Goal: Task Accomplishment & Management: Manage account settings

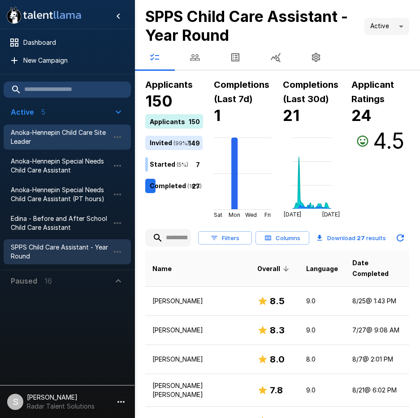
click at [63, 136] on span "Anoka-Hennepin Child Care Site Leader" at bounding box center [60, 137] width 99 height 18
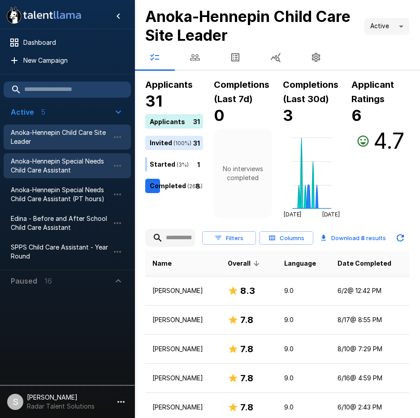
click at [58, 168] on span "Anoka-Hennepin Special Needs Child Care Assistant" at bounding box center [60, 166] width 99 height 18
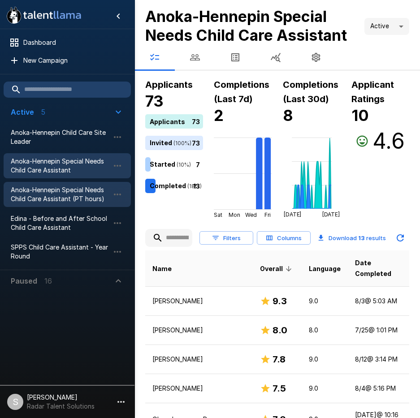
click at [55, 196] on span "Anoka-Hennepin Special Needs Child Care Assistant (PT hours)" at bounding box center [60, 195] width 99 height 18
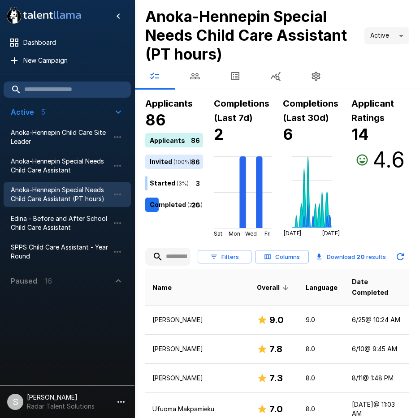
click at [198, 78] on icon "button" at bounding box center [195, 76] width 11 height 11
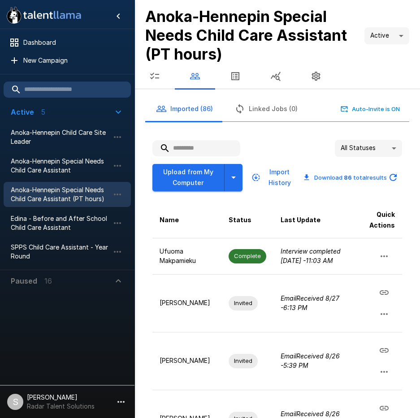
click at [187, 147] on input "text" at bounding box center [196, 148] width 88 height 16
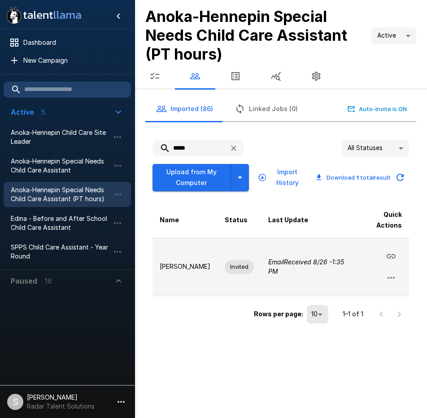
type input "*****"
click at [390, 277] on icon "button" at bounding box center [390, 277] width 11 height 11
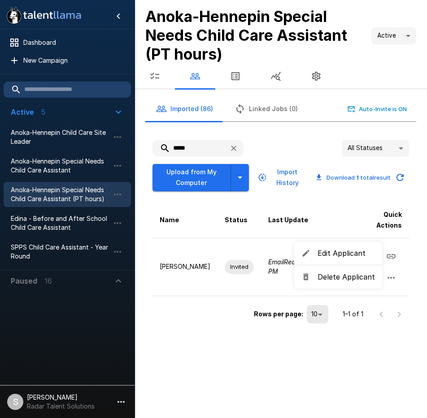
click at [362, 274] on span "Delete Applicant" at bounding box center [345, 277] width 57 height 11
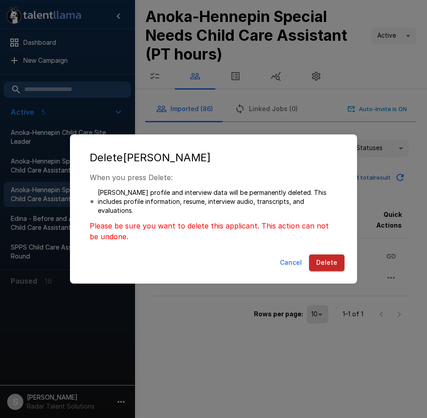
click at [327, 261] on button "Delete" at bounding box center [326, 263] width 35 height 17
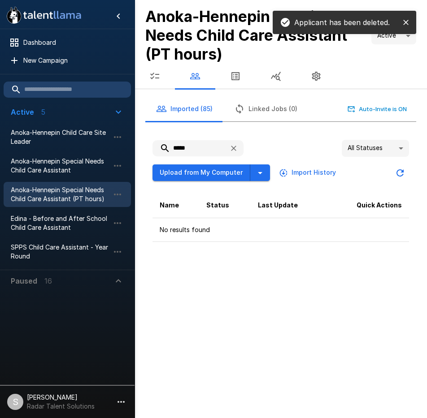
click at [209, 324] on div ".st0{fill:#FFFFFF;} .st1{fill:#76a4ed;} Dashboard New Campaign Active 5 Anoka-H…" at bounding box center [213, 209] width 427 height 418
click at [154, 77] on icon "button" at bounding box center [154, 76] width 11 height 11
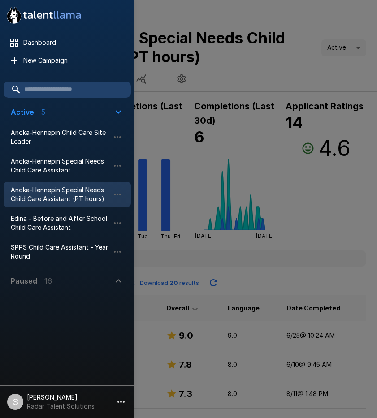
click at [284, 67] on div at bounding box center [188, 209] width 377 height 418
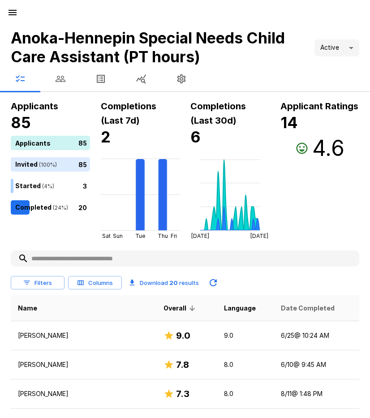
click at [281, 312] on span "Date Completed" at bounding box center [308, 308] width 54 height 11
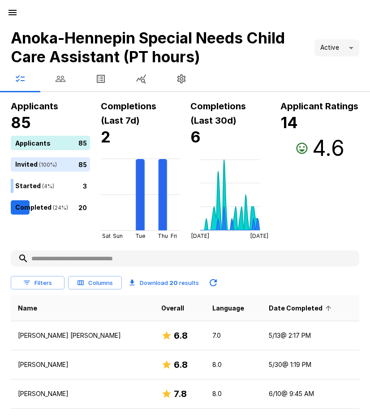
click at [275, 307] on span "Date Completed" at bounding box center [301, 308] width 65 height 11
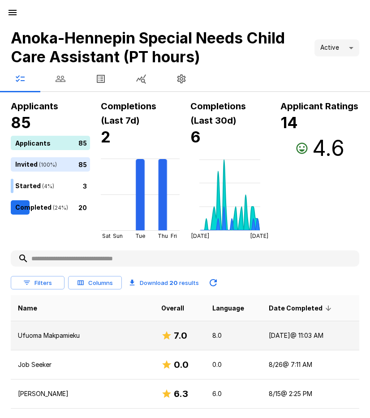
click at [65, 334] on p "Ufuoma Makpamieku" at bounding box center [82, 335] width 129 height 9
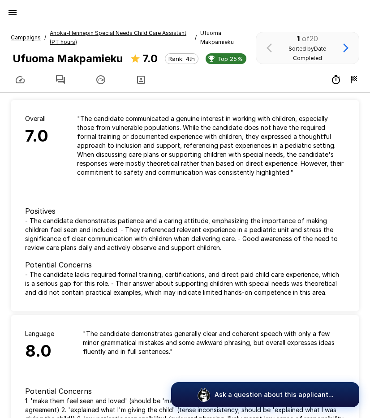
click at [57, 79] on icon "button" at bounding box center [60, 79] width 9 height 9
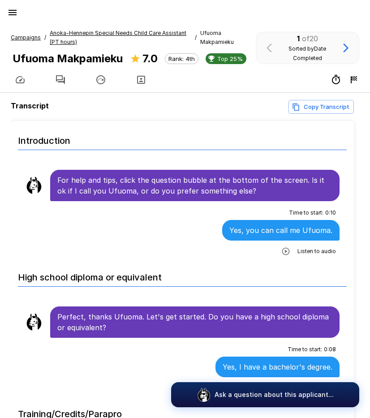
click at [281, 252] on icon "button" at bounding box center [285, 251] width 9 height 9
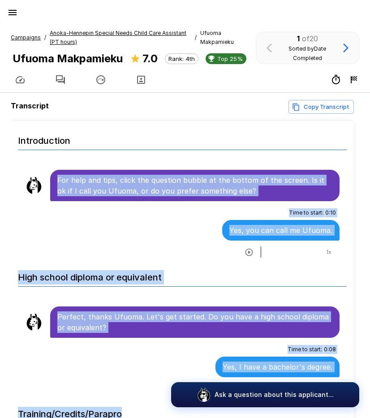
scroll to position [23, 0]
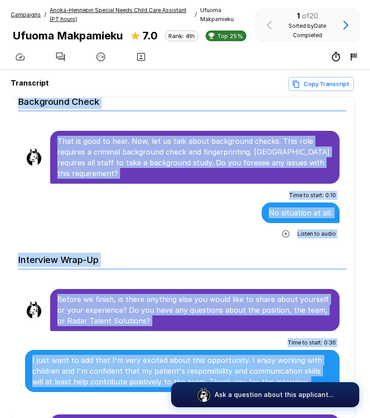
scroll to position [66, 0]
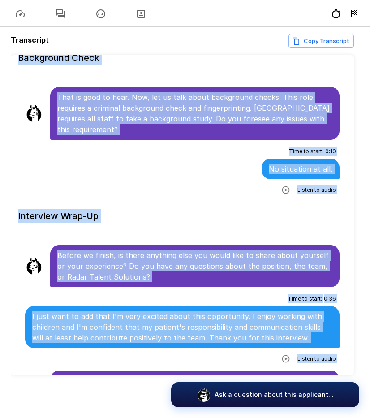
drag, startPoint x: 59, startPoint y: 177, endPoint x: 332, endPoint y: 360, distance: 329.2
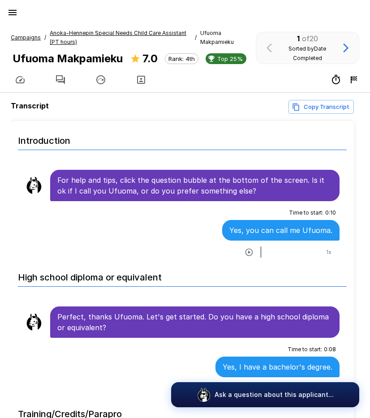
click at [95, 34] on u "Anoka-Hennepin Special Needs Child Care Assistant (PT hours)" at bounding box center [118, 38] width 137 height 16
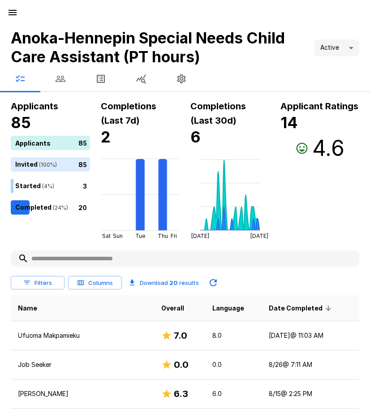
click at [9, 6] on button "button" at bounding box center [13, 13] width 18 height 18
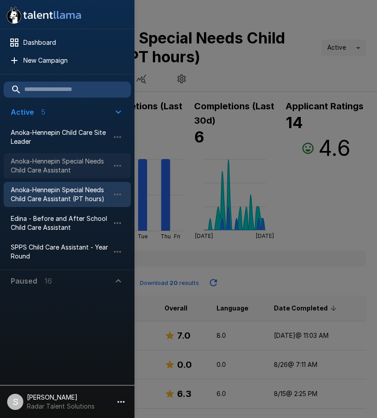
click at [43, 171] on span "Anoka-Hennepin Special Needs Child Care Assistant" at bounding box center [60, 166] width 99 height 18
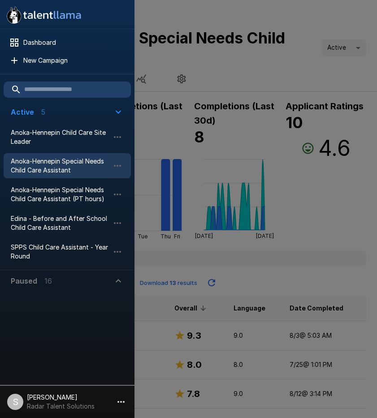
click at [256, 68] on div at bounding box center [188, 209] width 377 height 418
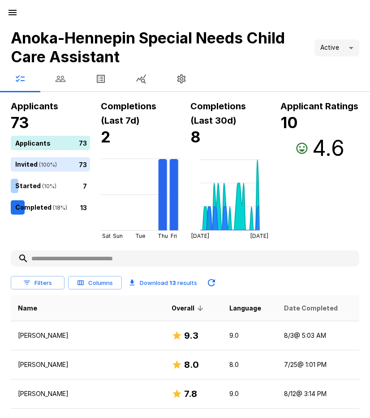
click at [284, 308] on span "Date Completed" at bounding box center [311, 308] width 54 height 11
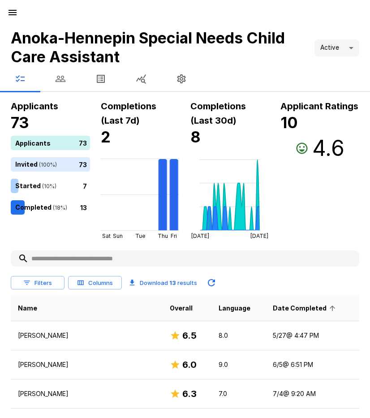
click at [281, 309] on span "Date Completed" at bounding box center [305, 308] width 65 height 11
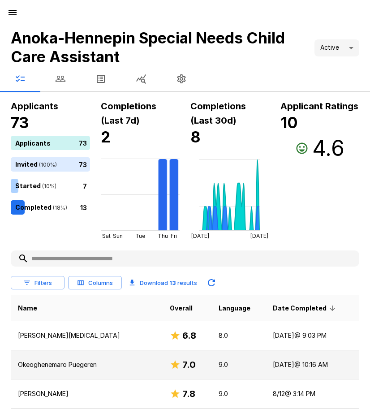
click at [89, 364] on p "Okeoghenemaro Puegeren" at bounding box center [87, 364] width 138 height 9
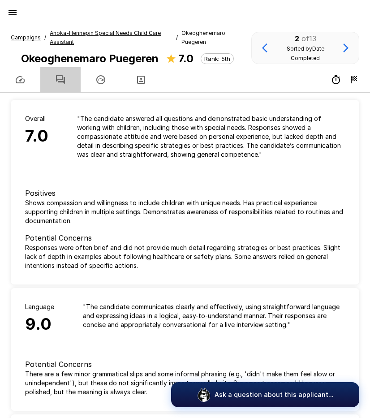
click at [62, 77] on icon "button" at bounding box center [60, 79] width 9 height 9
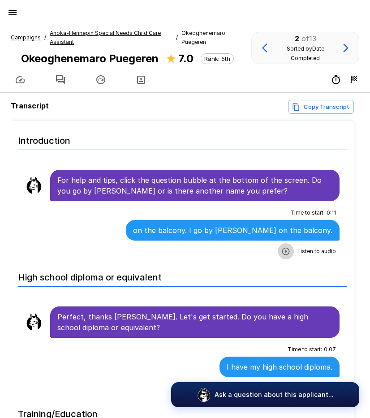
click at [281, 252] on icon "button" at bounding box center [285, 251] width 9 height 9
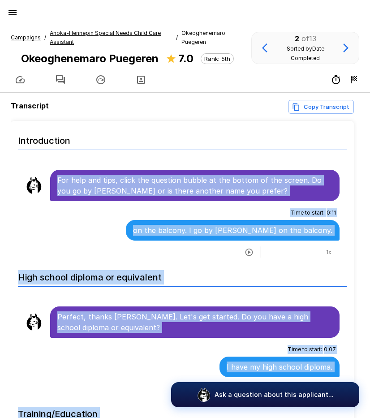
scroll to position [23, 0]
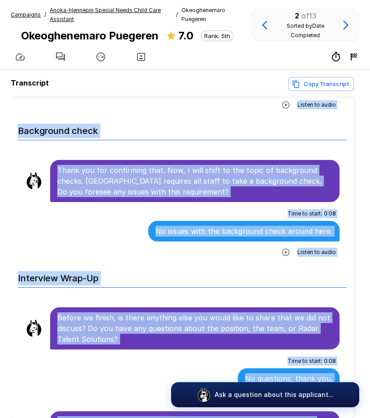
scroll to position [2226, 0]
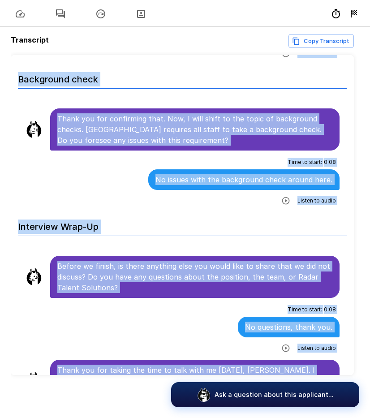
drag, startPoint x: 56, startPoint y: 179, endPoint x: 321, endPoint y: 362, distance: 321.4
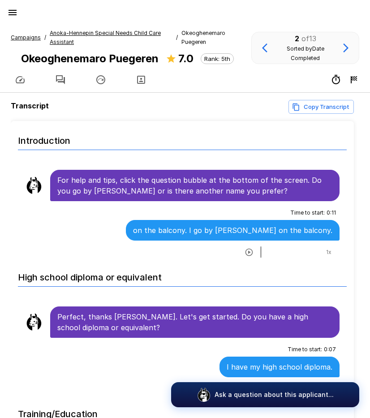
click at [103, 33] on u "Anoka-Hennepin Special Needs Child Care Assistant" at bounding box center [105, 38] width 111 height 16
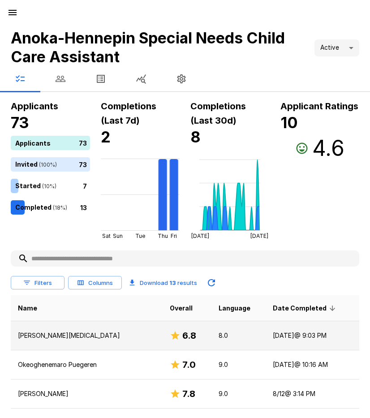
click at [289, 336] on td "[DATE] @ 9:03 PM" at bounding box center [313, 335] width 94 height 29
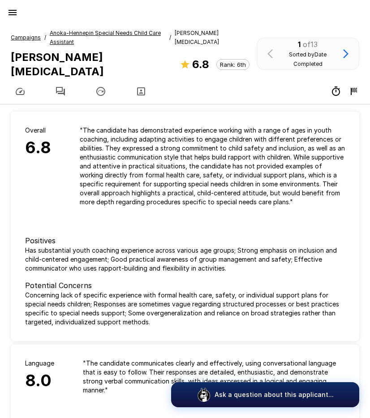
drag, startPoint x: 54, startPoint y: 73, endPoint x: 69, endPoint y: 78, distance: 16.2
click at [54, 79] on button "button" at bounding box center [60, 91] width 40 height 25
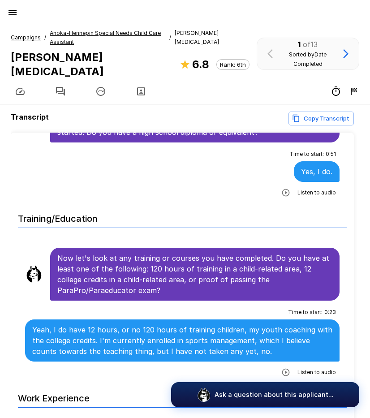
scroll to position [179, 0]
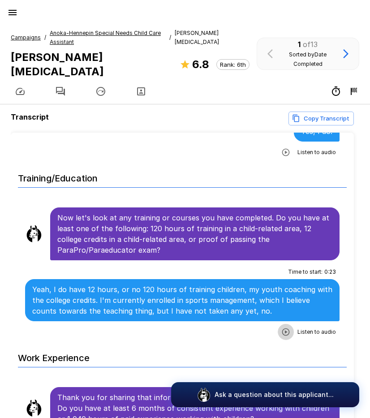
click at [281, 328] on icon "button" at bounding box center [285, 332] width 9 height 9
click at [245, 328] on icon "button" at bounding box center [249, 332] width 9 height 9
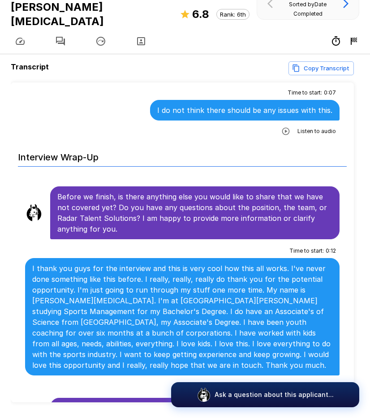
scroll to position [57, 0]
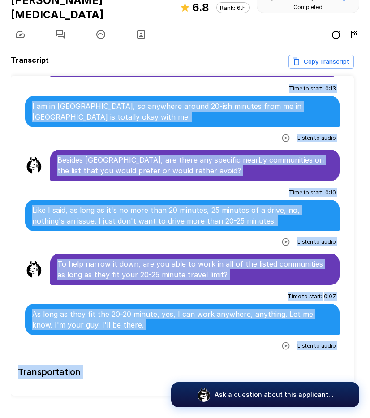
scroll to position [3187, 0]
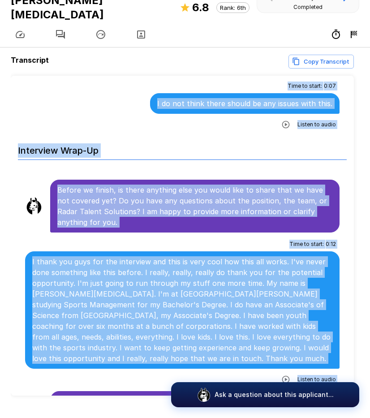
drag, startPoint x: 58, startPoint y: 171, endPoint x: 328, endPoint y: 355, distance: 326.6
copy ul "Lor ipsu dol sita, conse adi elitsedd eiusmo te inc utlabo et dol magnaa. En ad…"
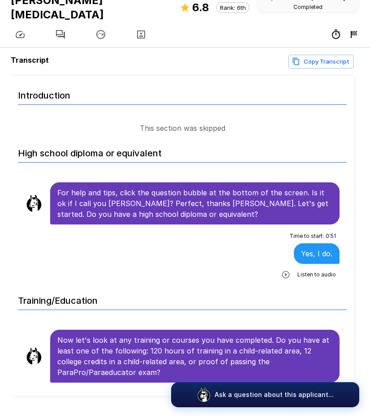
scroll to position [0, 0]
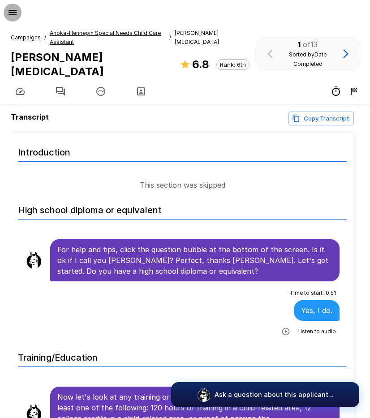
click at [12, 13] on icon "button" at bounding box center [12, 12] width 11 height 11
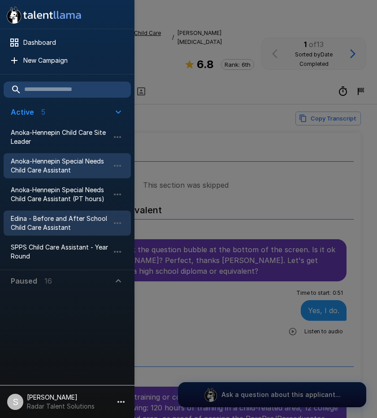
click at [44, 225] on span "Edina - Before and After School Child Care Assistant" at bounding box center [60, 223] width 99 height 18
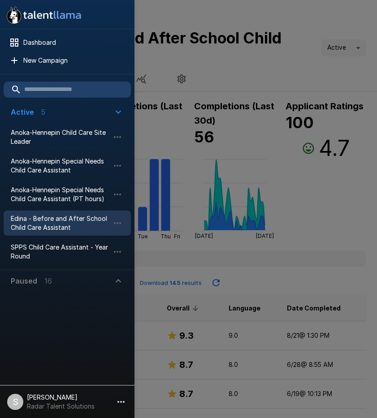
click at [277, 66] on div at bounding box center [188, 209] width 377 height 418
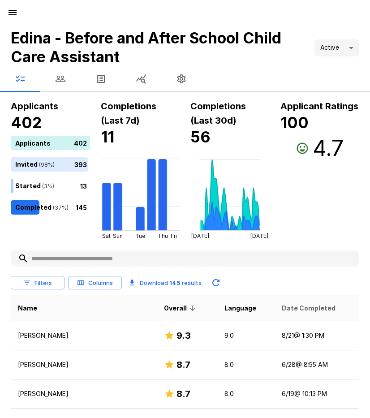
click at [297, 306] on span "Date Completed" at bounding box center [309, 308] width 54 height 11
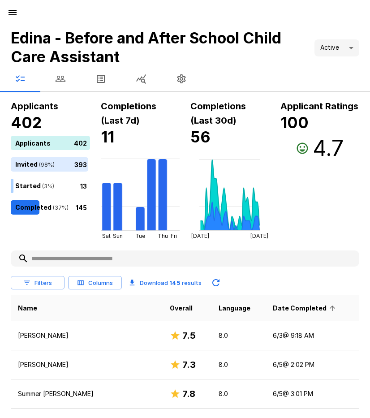
click at [297, 307] on span "Date Completed" at bounding box center [305, 308] width 65 height 11
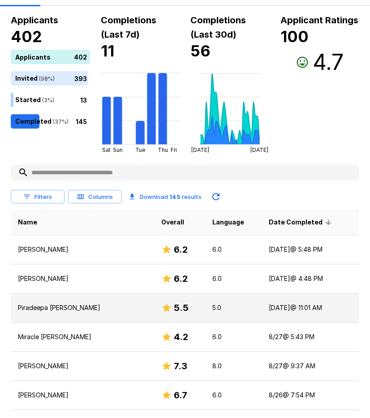
scroll to position [90, 0]
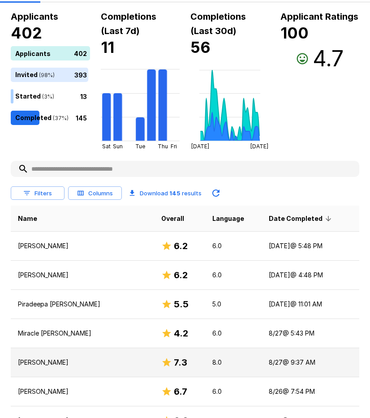
click at [34, 365] on p "[PERSON_NAME]" at bounding box center [82, 362] width 129 height 9
